Goal: Task Accomplishment & Management: Manage account settings

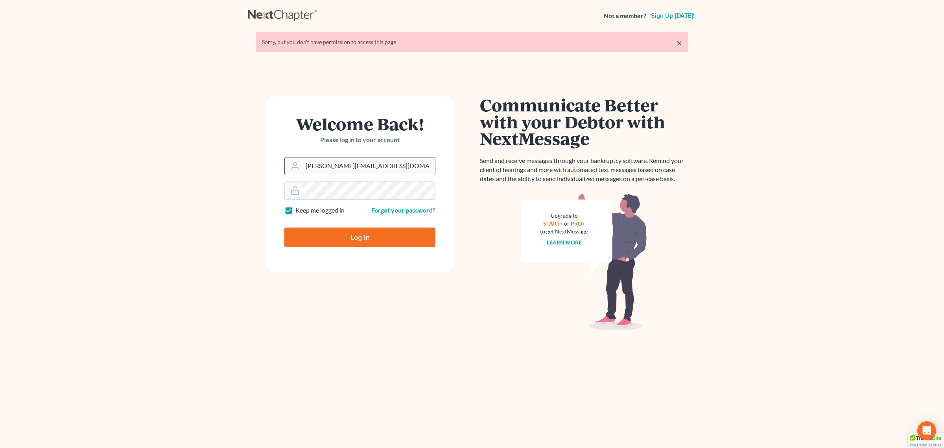
drag, startPoint x: 325, startPoint y: 168, endPoint x: 353, endPoint y: 168, distance: 27.5
click at [325, 168] on input "[PERSON_NAME][EMAIL_ADDRESS][DOMAIN_NAME]" at bounding box center [368, 165] width 133 height 17
type input "[EMAIL_ADDRESS][DOMAIN_NAME]"
click at [356, 243] on input "Log In" at bounding box center [359, 237] width 151 height 20
type input "Thinking..."
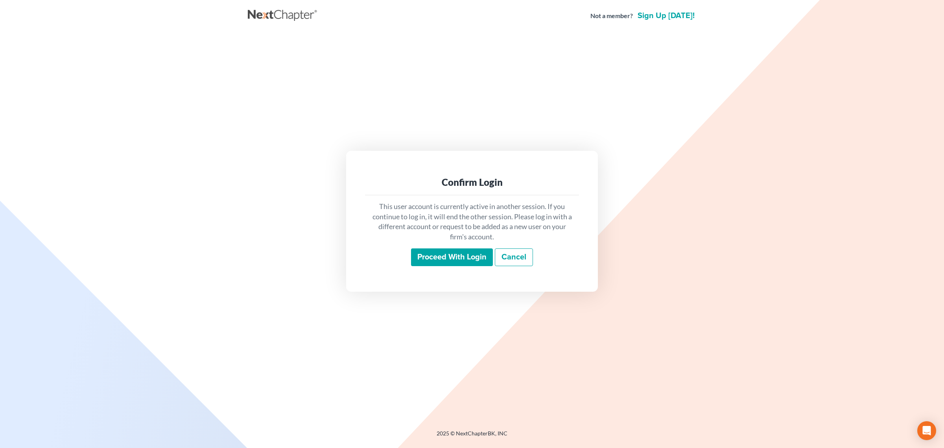
click at [454, 253] on input "Proceed with login" at bounding box center [452, 257] width 82 height 18
